Goal: Check status: Check status

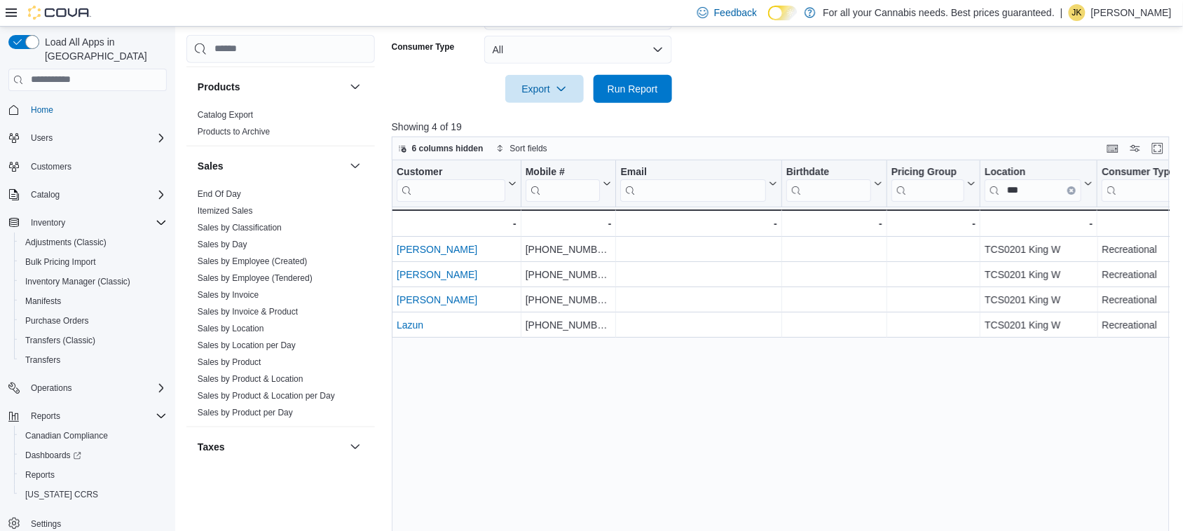
scroll to position [905, 0]
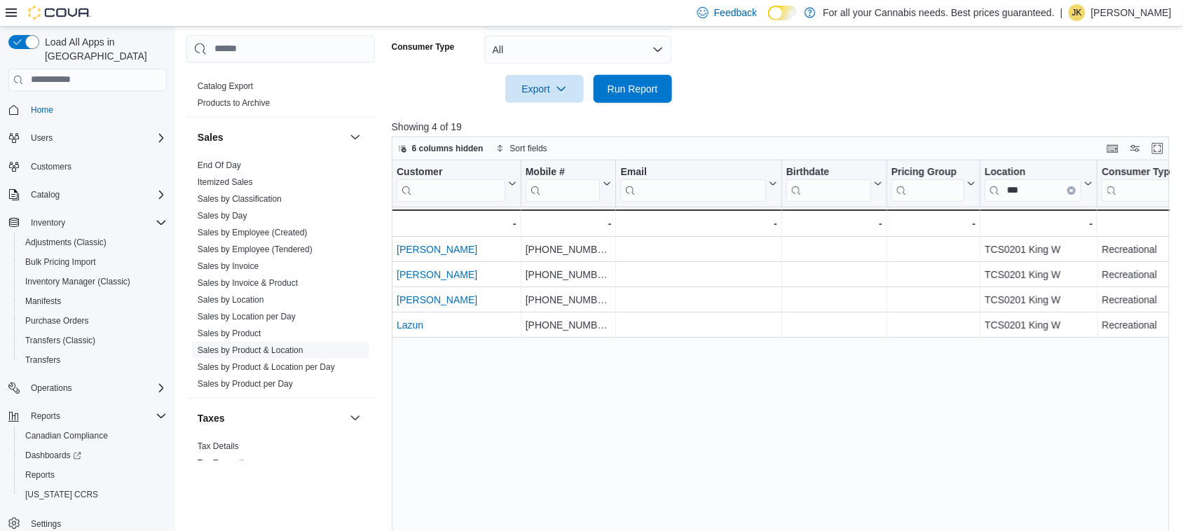
click at [281, 350] on link "Sales by Product & Location" at bounding box center [251, 350] width 106 height 10
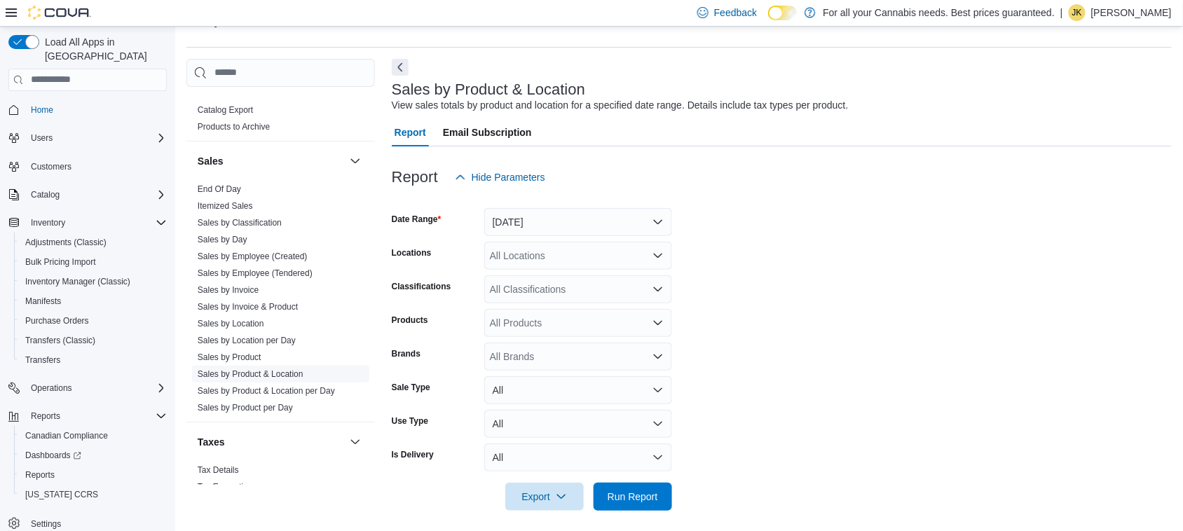
scroll to position [32, 0]
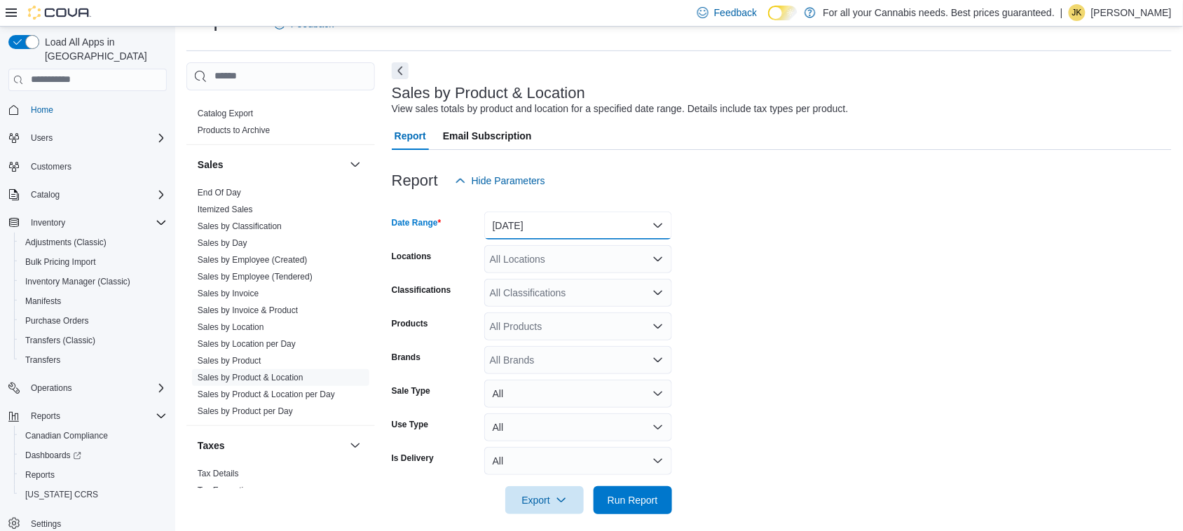
click at [592, 230] on button "[DATE]" at bounding box center [578, 226] width 188 height 28
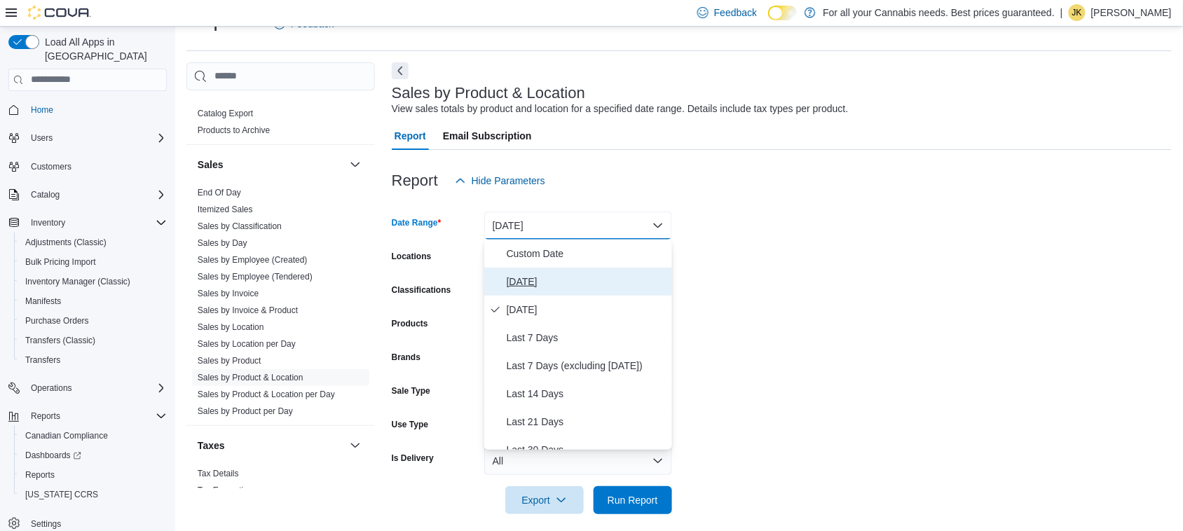
click at [543, 275] on span "[DATE]" at bounding box center [587, 281] width 160 height 17
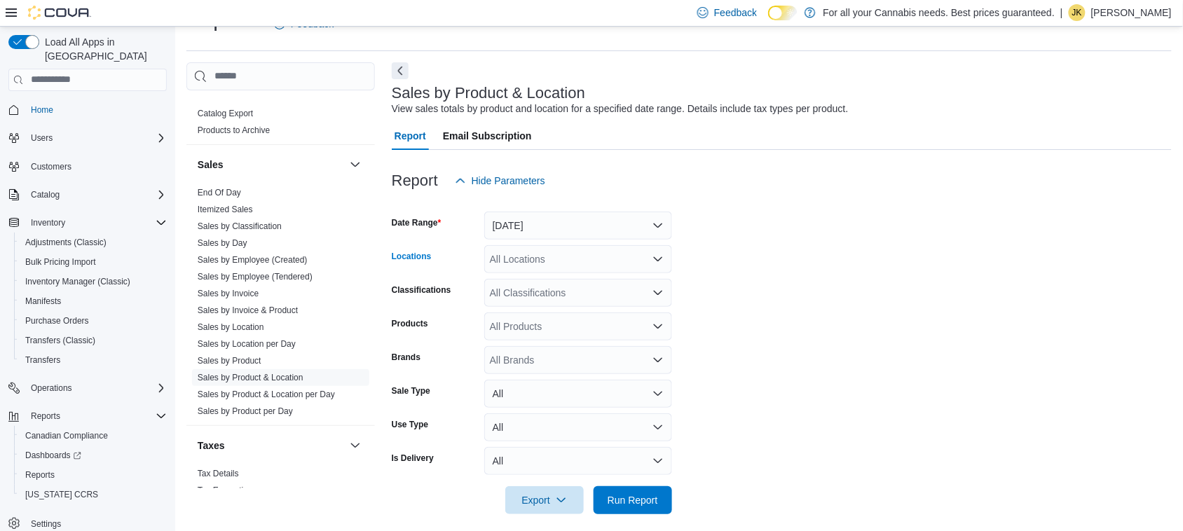
click at [526, 261] on div "All Locations" at bounding box center [578, 259] width 188 height 28
type input "***"
click at [647, 494] on span "Run Report" at bounding box center [632, 499] width 50 height 14
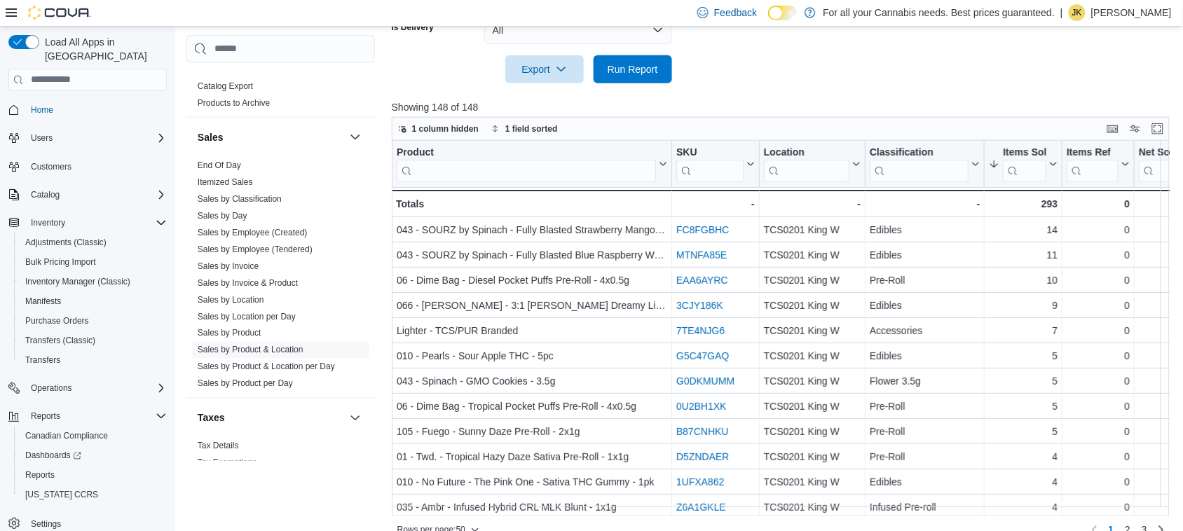
scroll to position [467, 0]
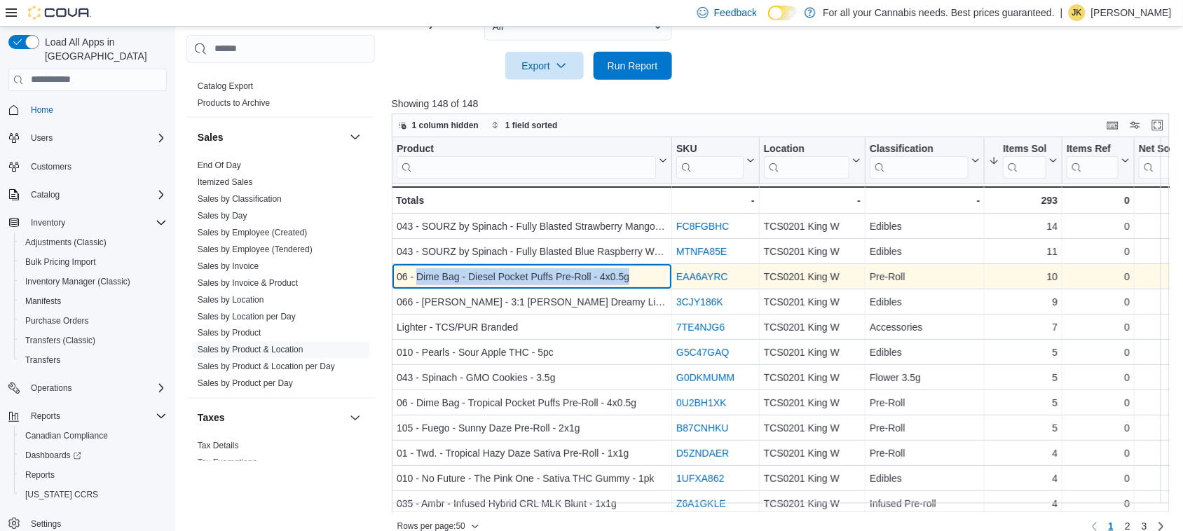
drag, startPoint x: 415, startPoint y: 277, endPoint x: 627, endPoint y: 275, distance: 212.3
click at [627, 275] on div "06 - Dime Bag - Diesel Pocket Puffs Pre-Roll - 4x0.5g" at bounding box center [532, 276] width 270 height 17
copy div "Dime Bag - Diesel Pocket Puffs Pre-Roll - 4x0.5g"
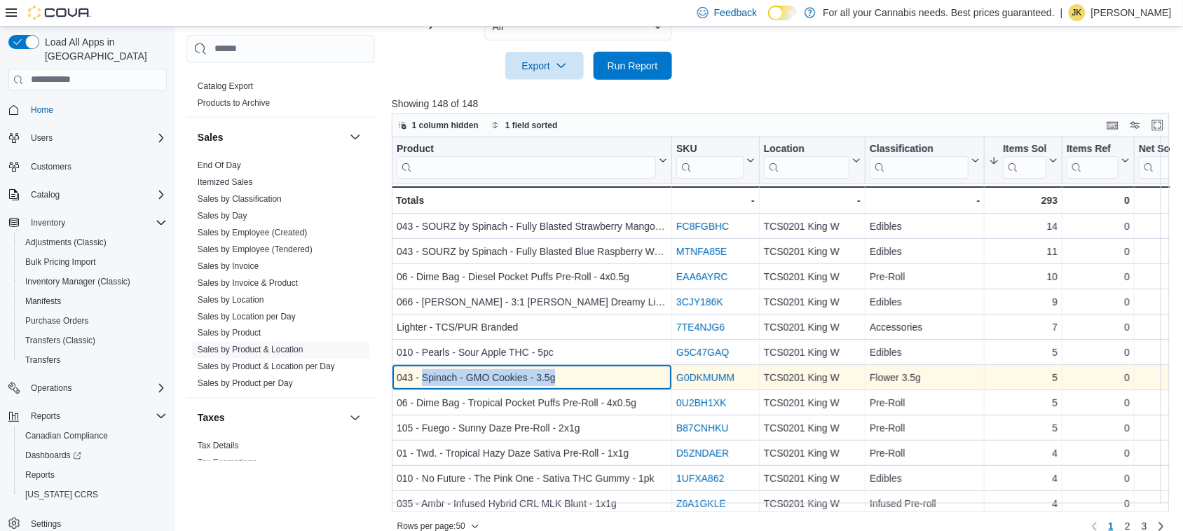
drag, startPoint x: 421, startPoint y: 376, endPoint x: 562, endPoint y: 373, distance: 140.8
click at [562, 373] on div "043 - Spinach - GMO Cookies - 3.5g" at bounding box center [532, 377] width 270 height 17
copy div "Spinach - GMO Cookies - 3.5g"
